Goal: Obtain resource: Obtain resource

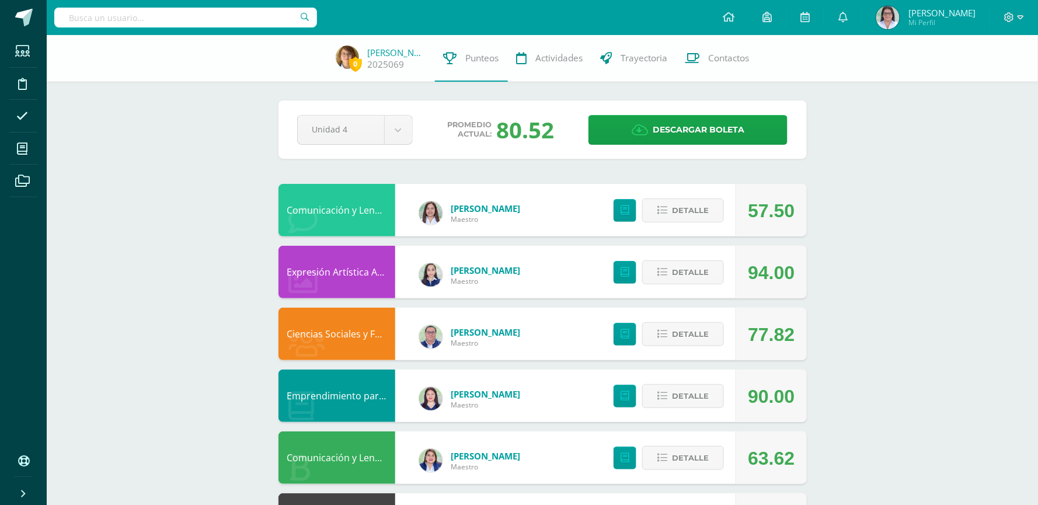
click at [183, 16] on input "text" at bounding box center [185, 18] width 263 height 20
type input "valerie prada"
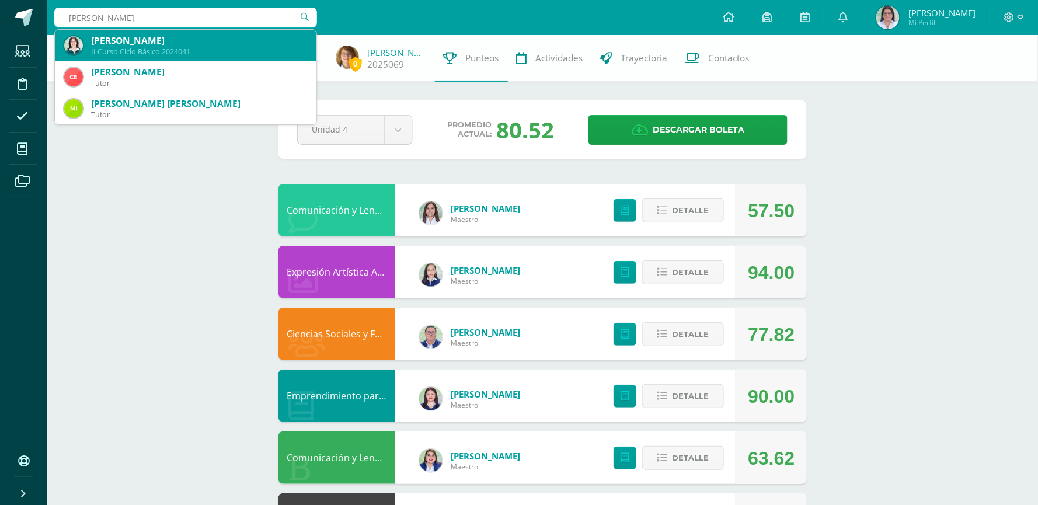
click at [182, 43] on div "[PERSON_NAME]" at bounding box center [199, 40] width 216 height 12
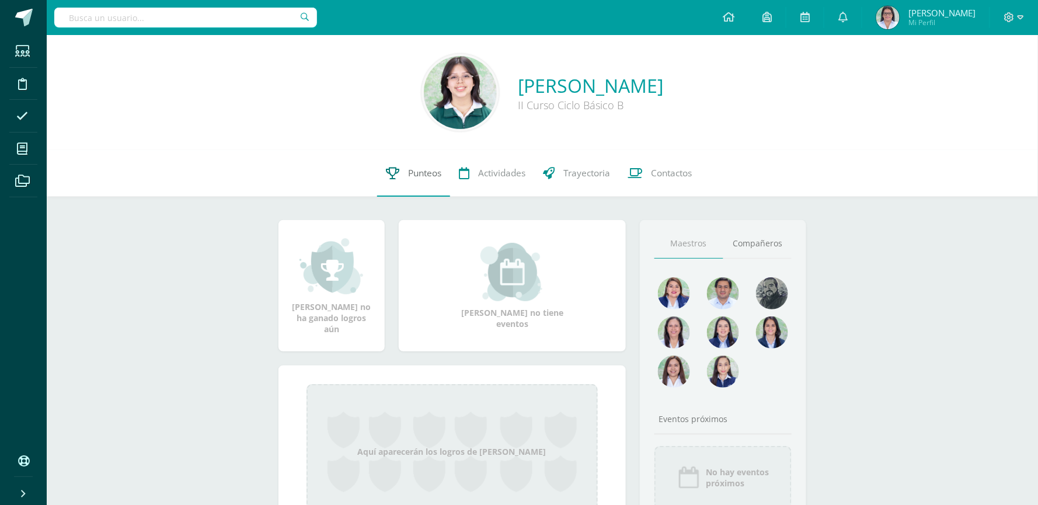
click at [426, 182] on link "Punteos" at bounding box center [413, 173] width 73 height 47
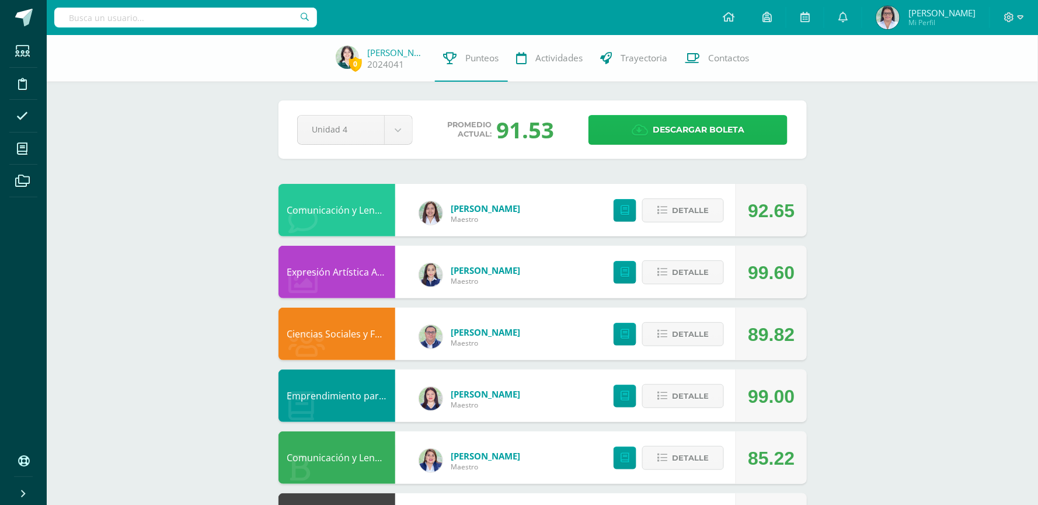
click at [721, 122] on span "Descargar boleta" at bounding box center [699, 130] width 92 height 29
click at [134, 12] on input "text" at bounding box center [185, 18] width 263 height 20
type input "victoria raxón"
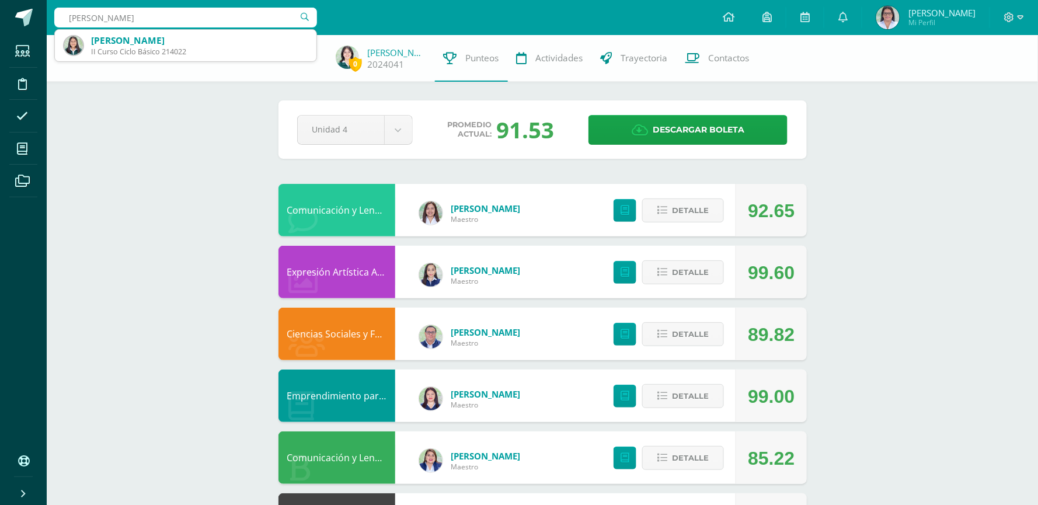
scroll to position [441, 0]
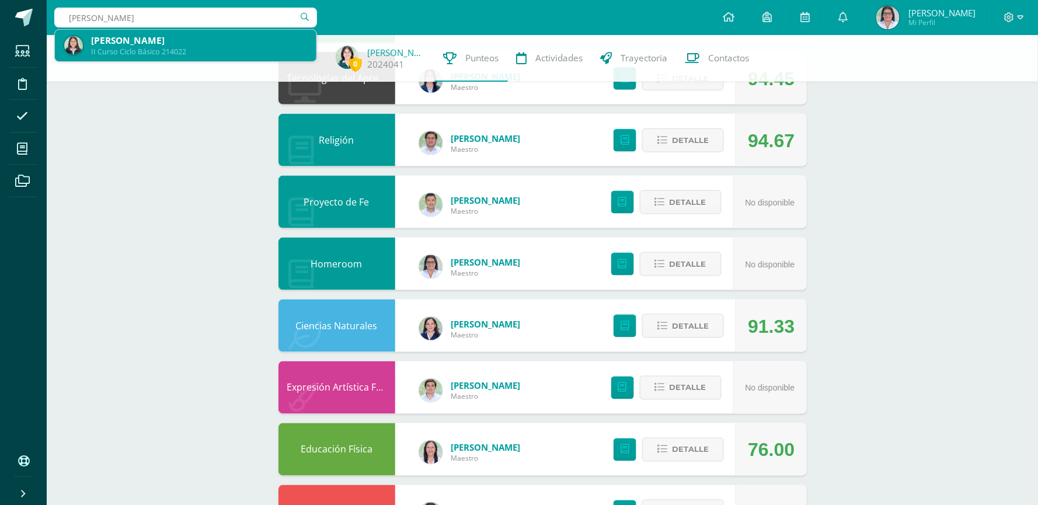
click at [151, 37] on div "Victoria Ximena Raxón Solares" at bounding box center [199, 40] width 216 height 12
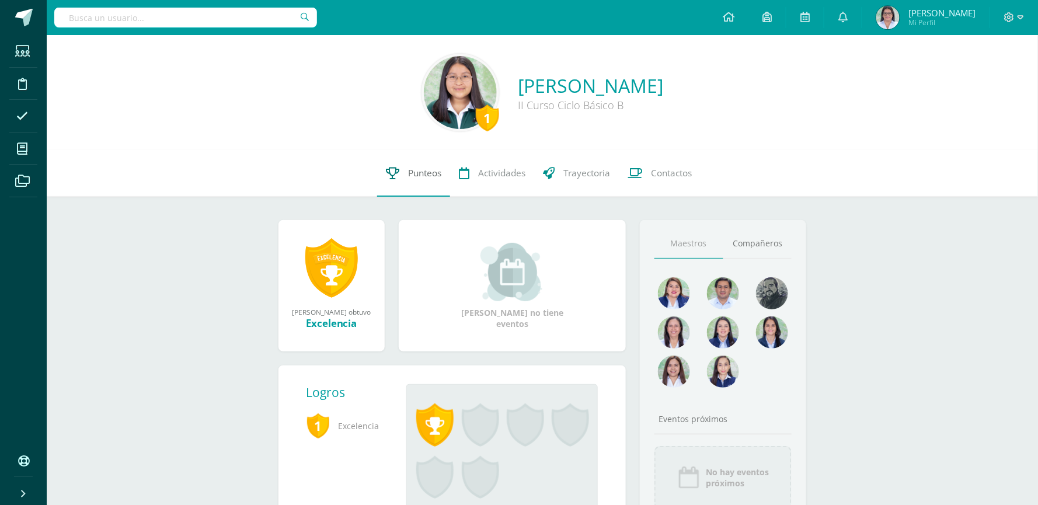
click at [425, 169] on span "Punteos" at bounding box center [424, 173] width 33 height 12
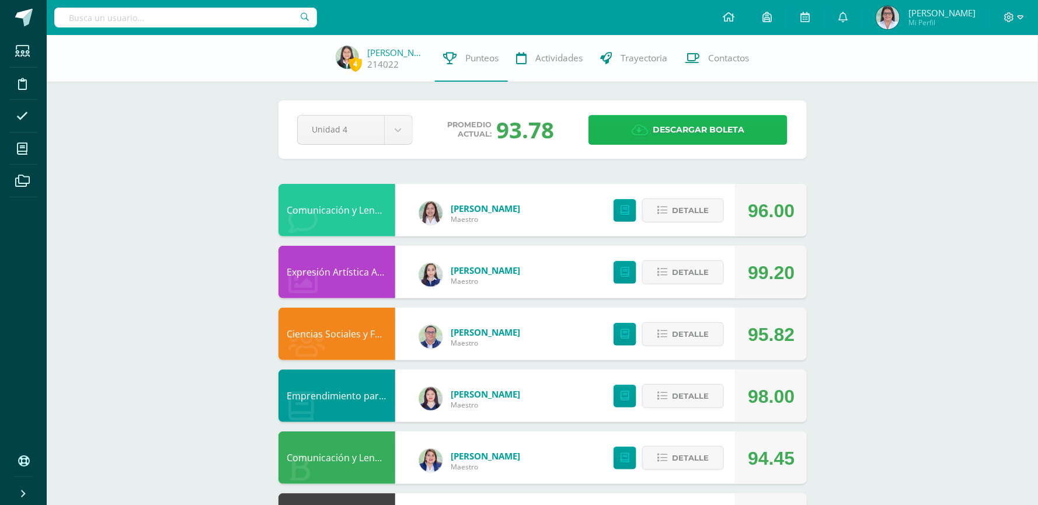
click at [711, 134] on span "Descargar boleta" at bounding box center [699, 130] width 92 height 29
click at [187, 21] on input "text" at bounding box center [185, 18] width 263 height 20
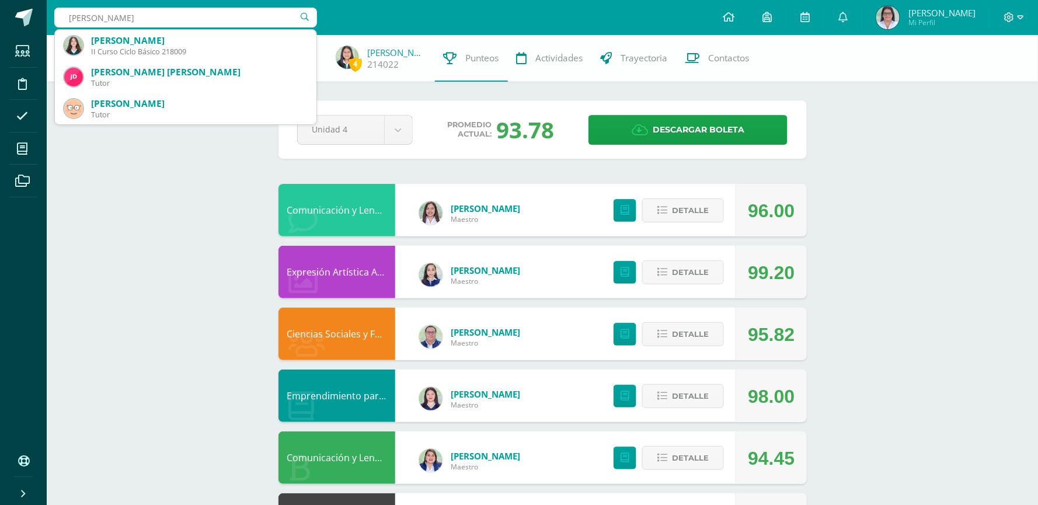
type input "kamila rodriguez"
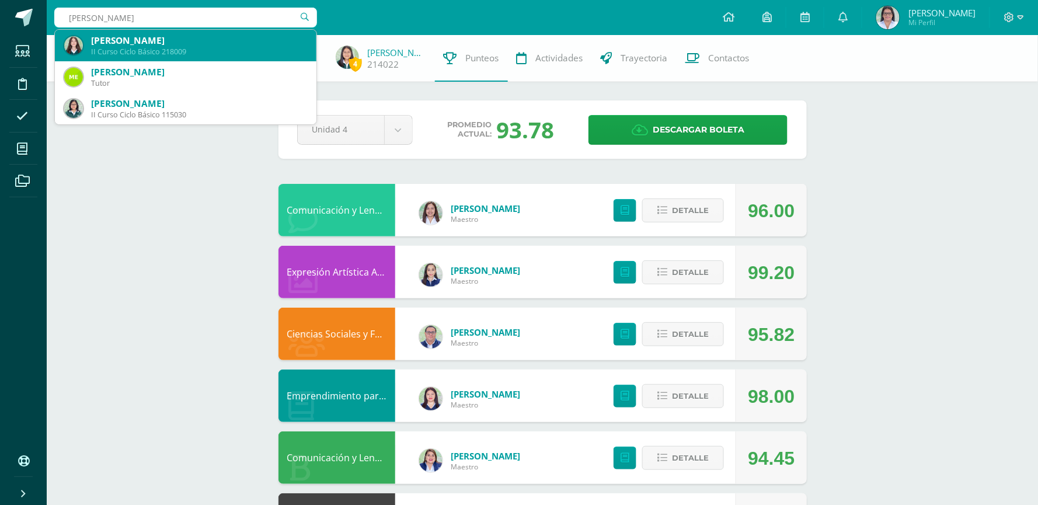
click at [196, 48] on div "II Curso Ciclo Básico 218009" at bounding box center [199, 52] width 216 height 10
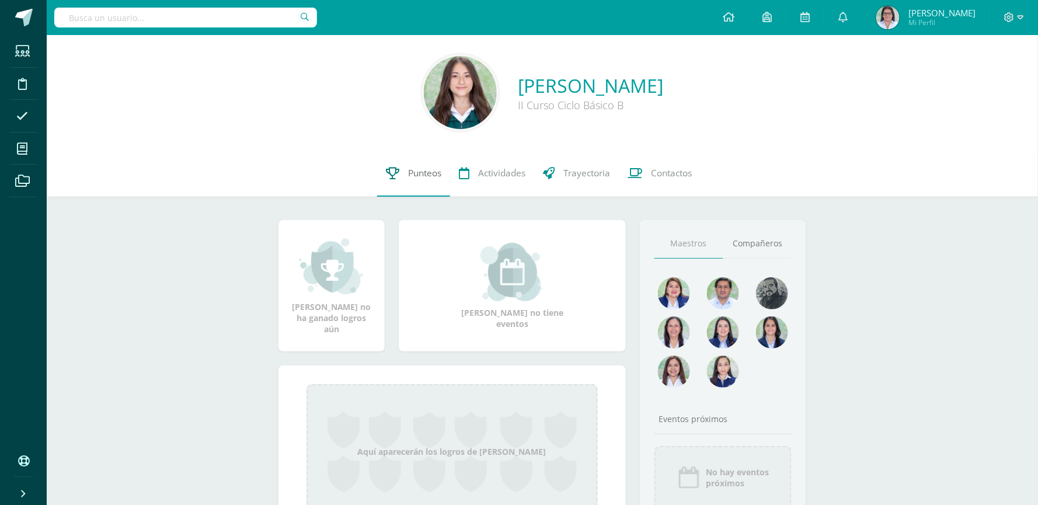
click at [408, 168] on span "Punteos" at bounding box center [424, 173] width 33 height 12
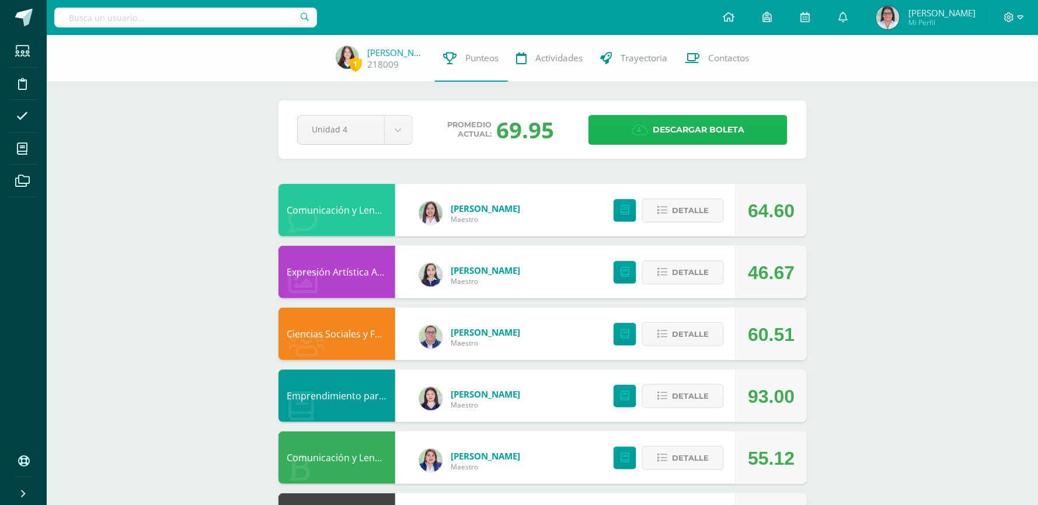
click at [683, 131] on span "Descargar boleta" at bounding box center [699, 130] width 92 height 29
